Goal: Transaction & Acquisition: Purchase product/service

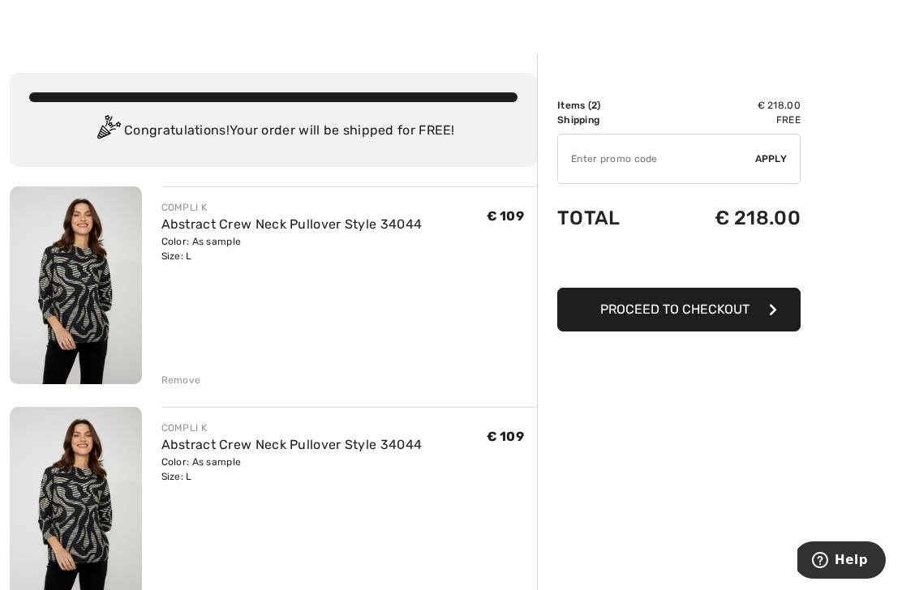
scroll to position [27, 0]
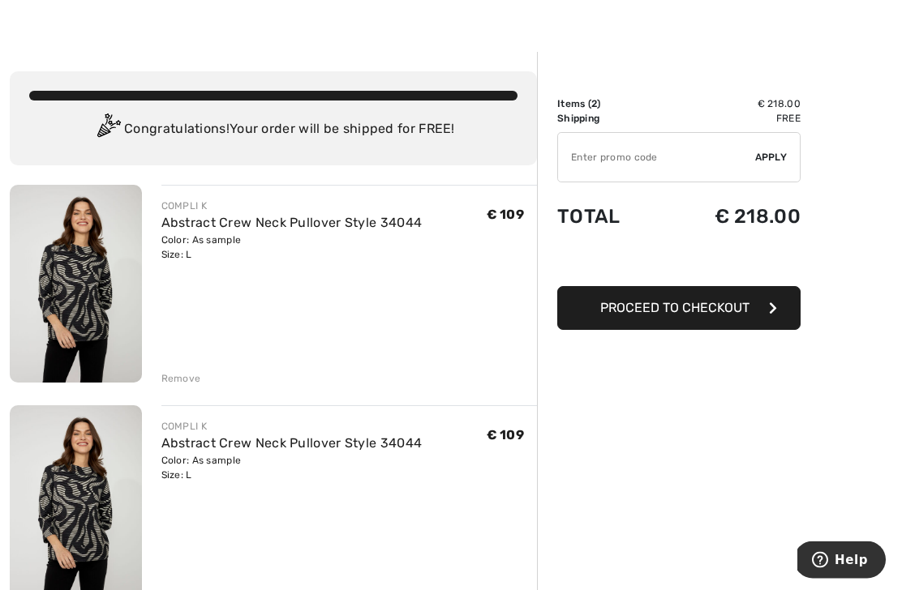
click at [195, 590] on div "Remove" at bounding box center [181, 600] width 40 height 15
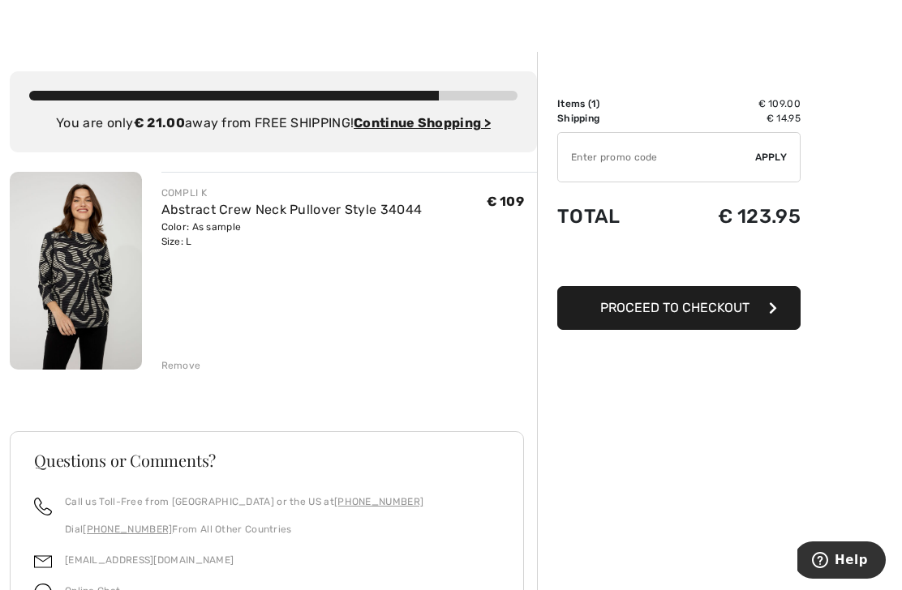
click at [431, 124] on ins "Continue Shopping >" at bounding box center [422, 122] width 137 height 15
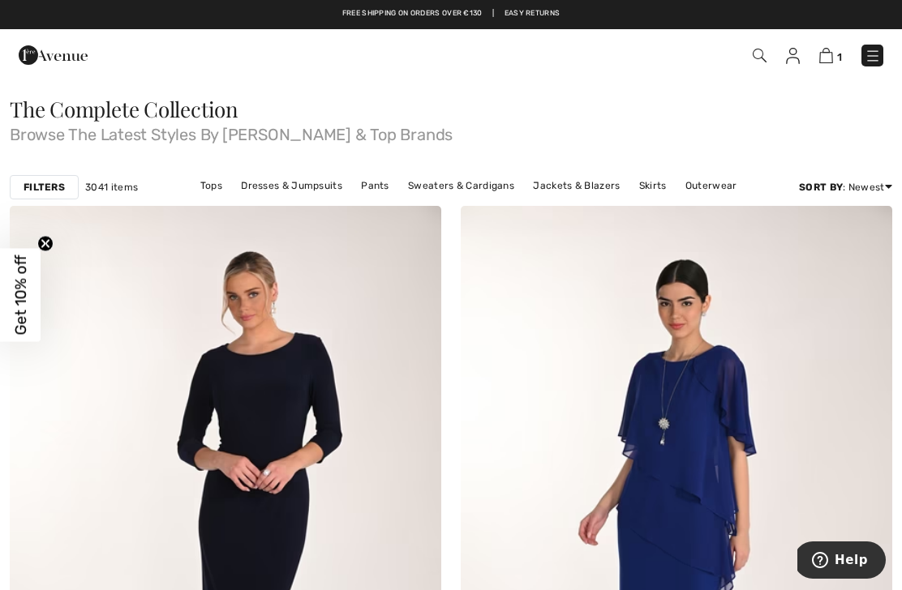
click at [468, 191] on link "Sweaters & Cardigans" at bounding box center [461, 185] width 122 height 21
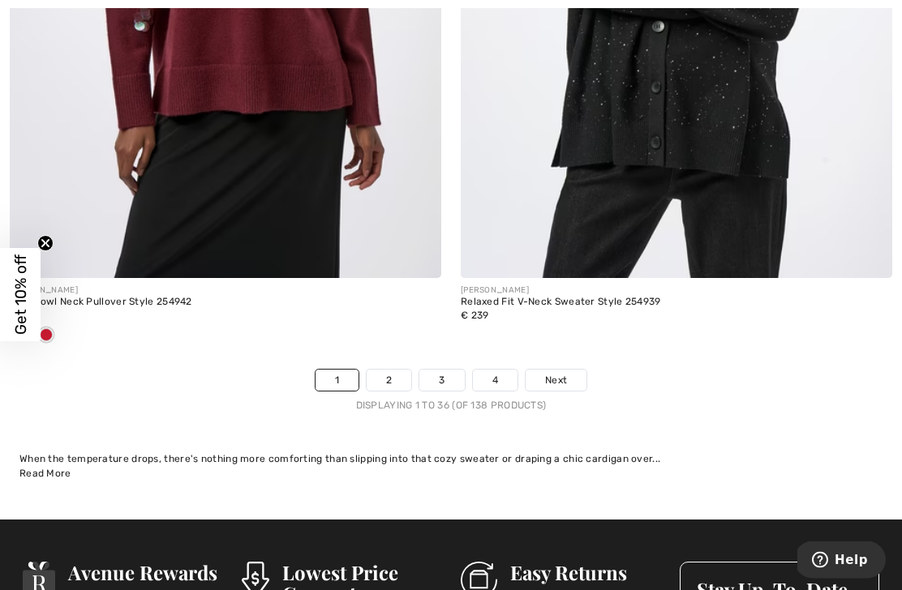
scroll to position [13238, 0]
click at [559, 373] on span "Next" at bounding box center [556, 380] width 22 height 15
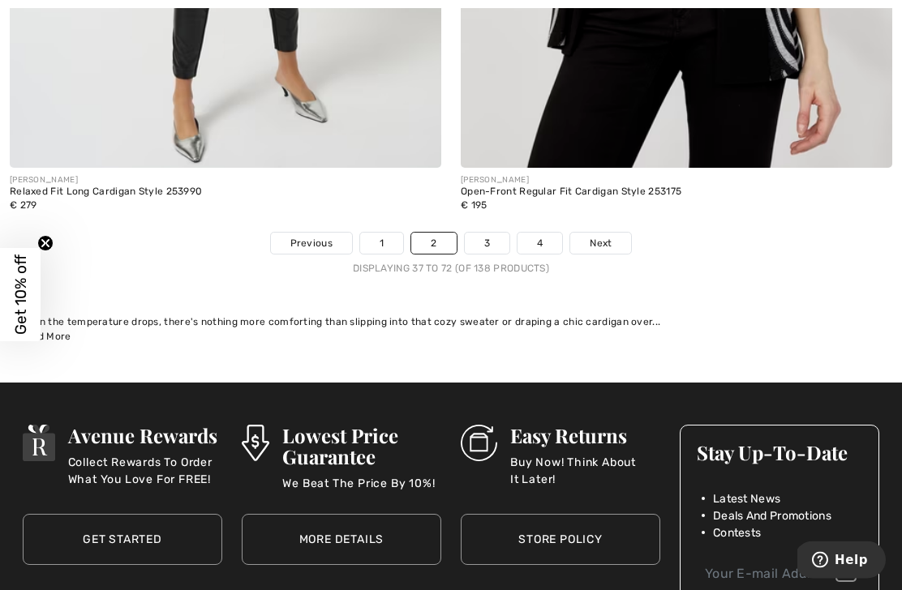
scroll to position [13428, 0]
click at [616, 233] on link "Next" at bounding box center [600, 243] width 61 height 21
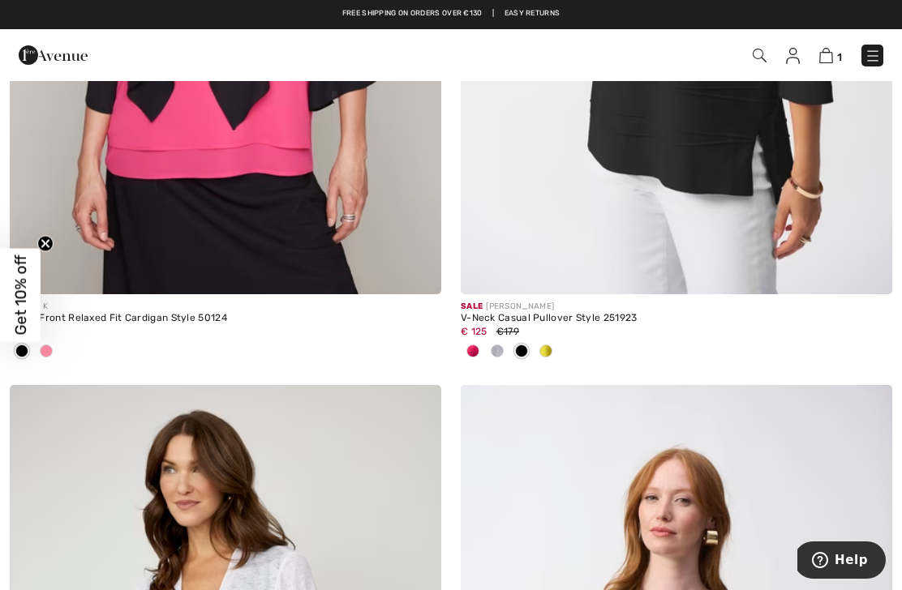
scroll to position [7910, 0]
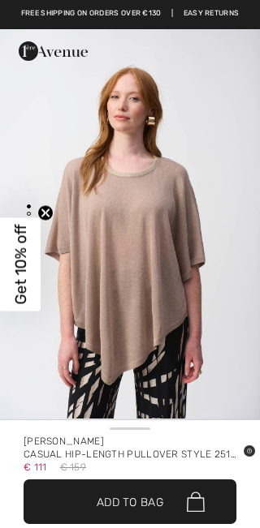
click at [255, 74] on img "1 / 4" at bounding box center [130, 223] width 260 height 389
click at [200, 16] on link "Easy Returns" at bounding box center [211, 13] width 56 height 11
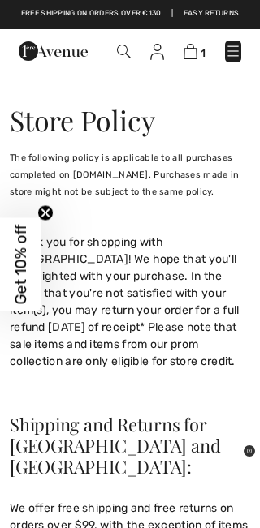
click at [216, 57] on span "1" at bounding box center [181, 52] width 119 height 22
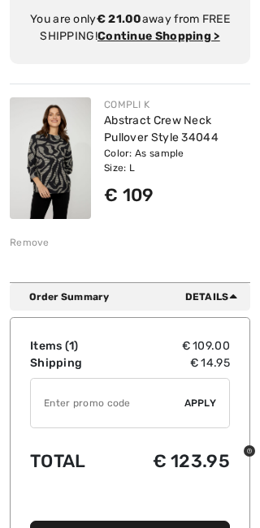
scroll to position [170, 0]
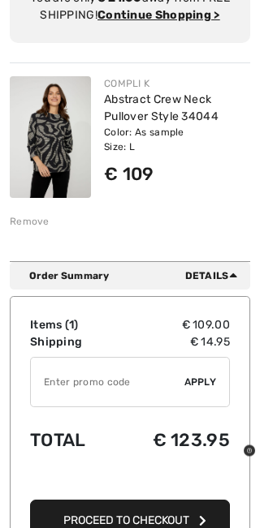
click at [238, 345] on div "Items ( 1 ) € 109.00 Promo code € 0.00 Shipping € 14.95 Tax1 € 0.00 Tax2 € 0.00…" at bounding box center [130, 429] width 240 height 265
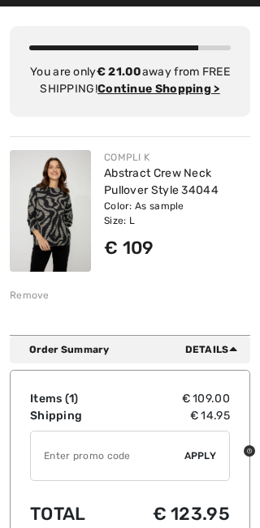
click at [195, 139] on div "You are only € 21.00 away from FREE SHIPPING! Continue Shopping > Congratulatio…" at bounding box center [130, 170] width 240 height 328
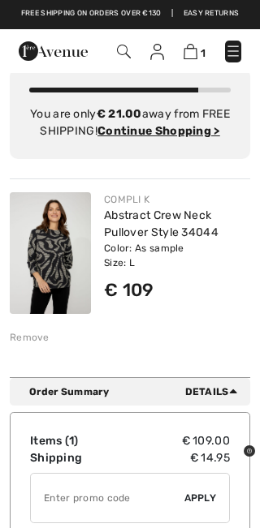
scroll to position [0, 0]
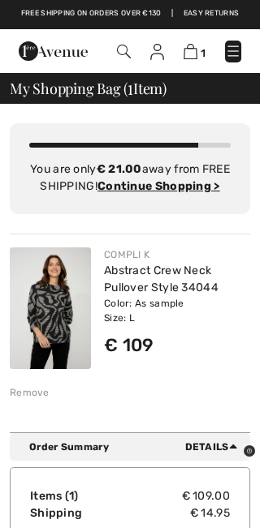
click at [45, 400] on div "Remove" at bounding box center [30, 392] width 40 height 15
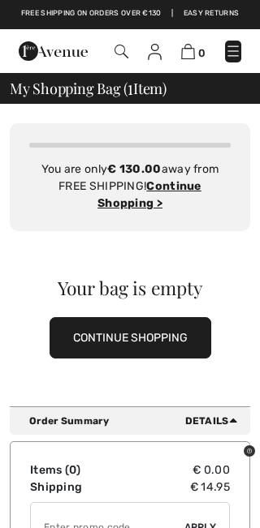
click at [237, 58] on img at bounding box center [233, 51] width 16 height 16
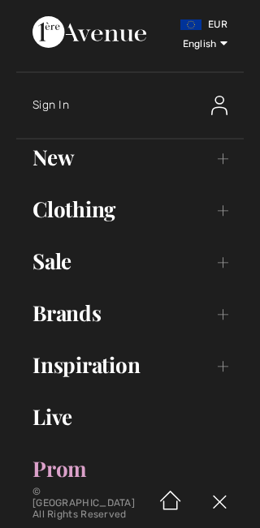
click at [222, 507] on img at bounding box center [219, 503] width 49 height 50
